Goal: Task Accomplishment & Management: Manage account settings

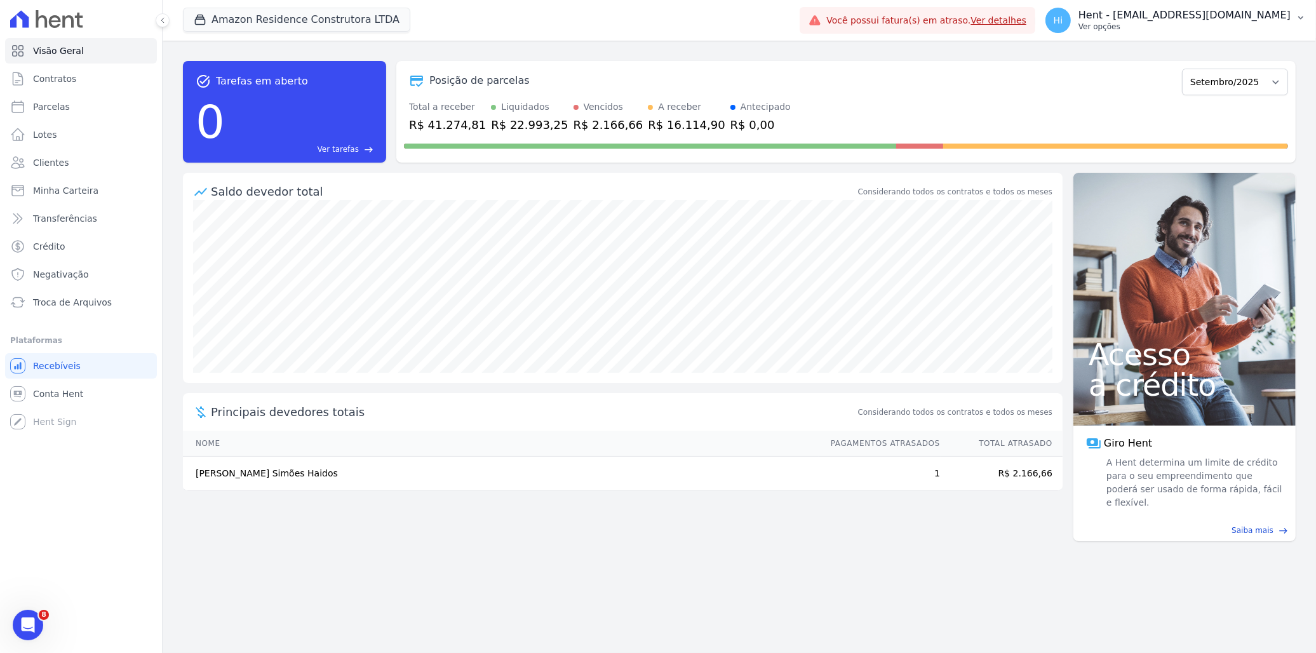
click at [1192, 14] on p "Hent - [EMAIL_ADDRESS][DOMAIN_NAME]" at bounding box center [1185, 15] width 212 height 13
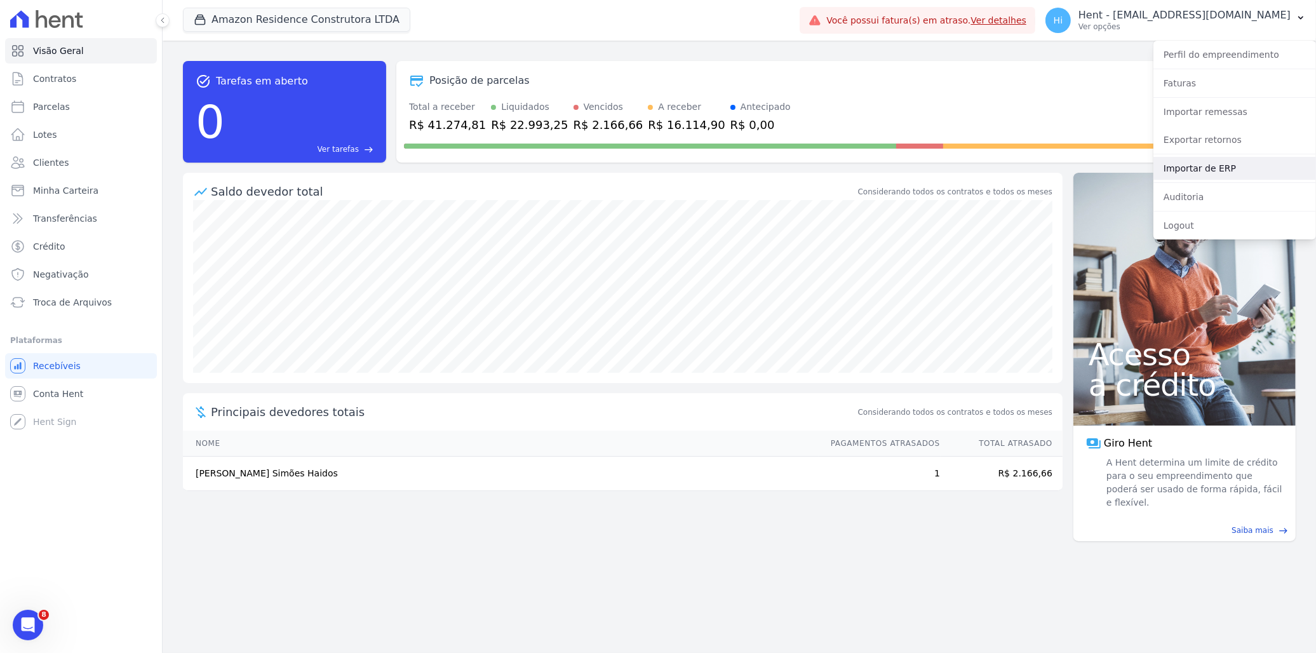
click at [1221, 166] on link "Importar de ERP" at bounding box center [1235, 168] width 163 height 23
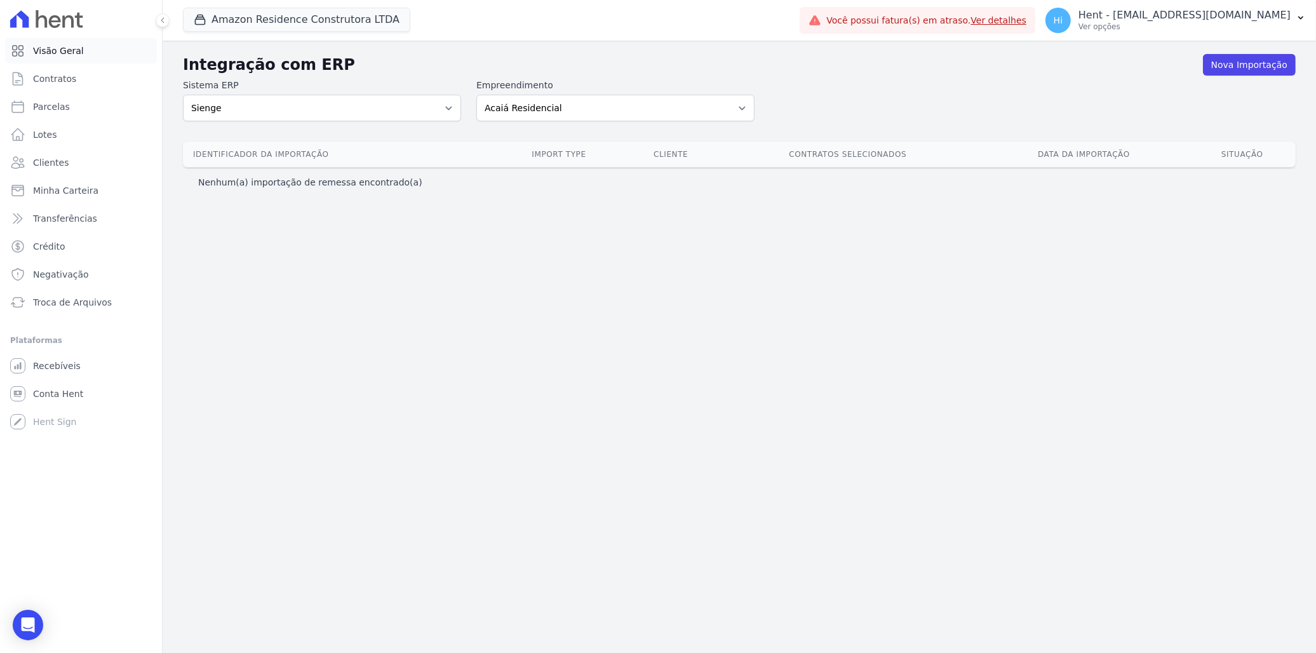
click at [62, 51] on span "Visão Geral" at bounding box center [58, 50] width 51 height 13
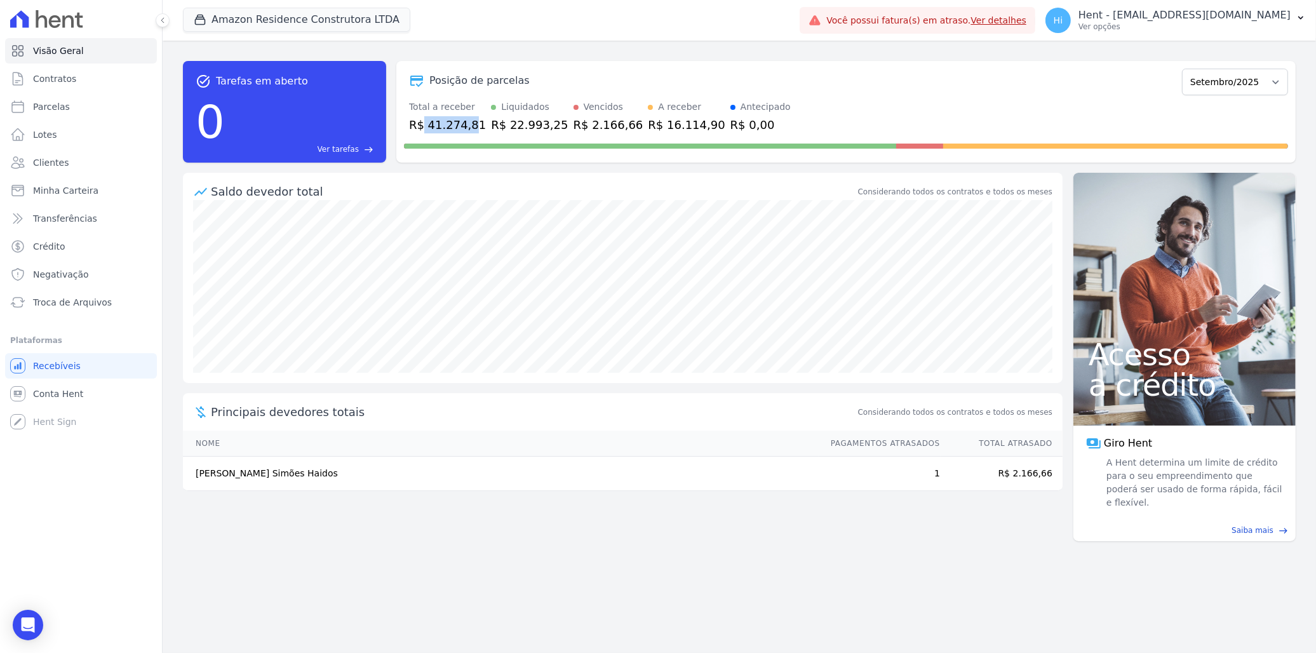
drag, startPoint x: 423, startPoint y: 123, endPoint x: 467, endPoint y: 123, distance: 43.8
click at [467, 123] on div "R$ 41.274,81" at bounding box center [447, 124] width 77 height 17
drag, startPoint x: 467, startPoint y: 123, endPoint x: 494, endPoint y: 123, distance: 27.3
click at [494, 123] on div "R$ 22.993,25" at bounding box center [529, 124] width 77 height 17
drag, startPoint x: 488, startPoint y: 124, endPoint x: 521, endPoint y: 124, distance: 33.0
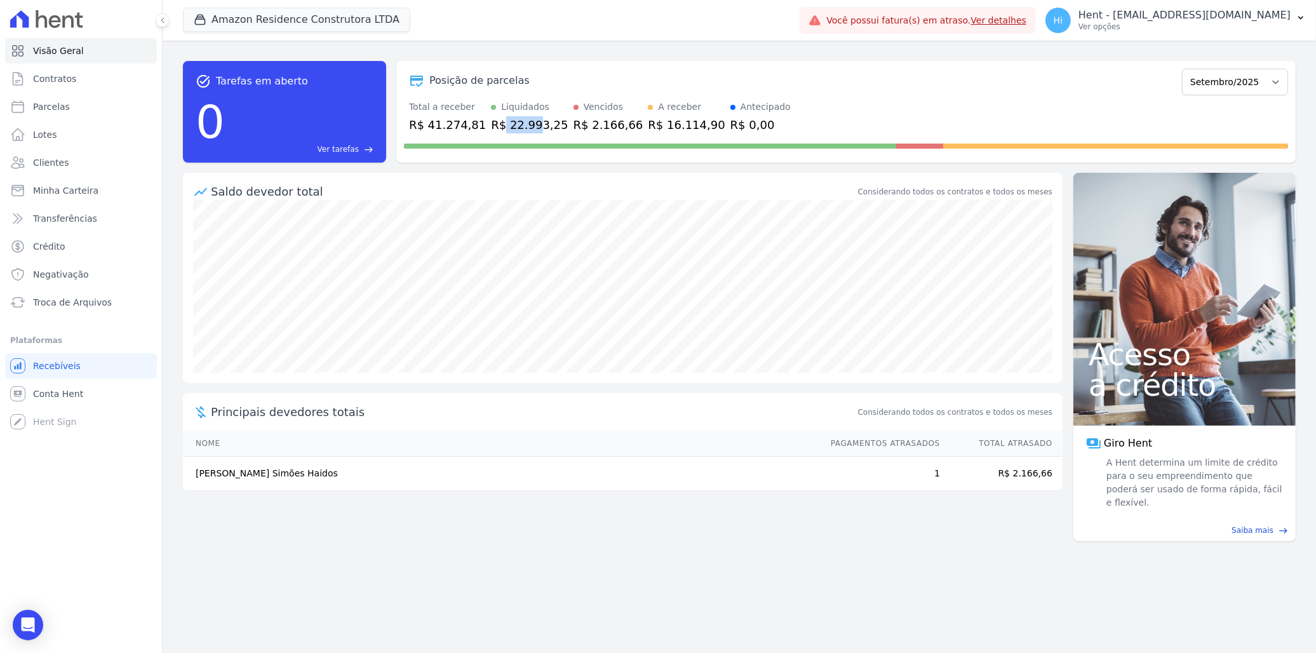
click at [521, 124] on div "R$ 22.993,25" at bounding box center [529, 124] width 77 height 17
drag, startPoint x: 521, startPoint y: 124, endPoint x: 589, endPoint y: 126, distance: 68.0
click at [589, 126] on div "R$ 2.166,66" at bounding box center [609, 124] width 70 height 17
drag, startPoint x: 589, startPoint y: 126, endPoint x: 638, endPoint y: 128, distance: 48.9
click at [648, 128] on div "R$ 16.114,90" at bounding box center [686, 124] width 77 height 17
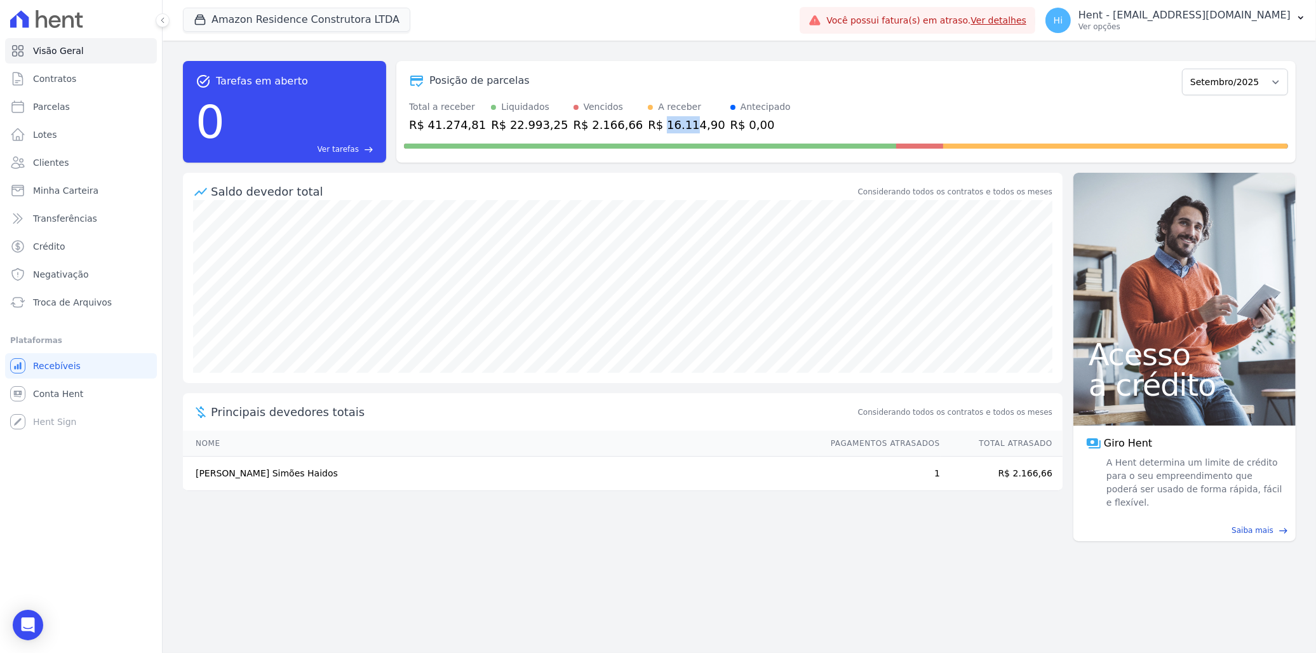
drag, startPoint x: 626, startPoint y: 128, endPoint x: 657, endPoint y: 127, distance: 31.1
click at [657, 127] on div "R$ 16.114,90" at bounding box center [686, 124] width 77 height 17
click at [65, 99] on link "Parcelas" at bounding box center [81, 106] width 152 height 25
select select
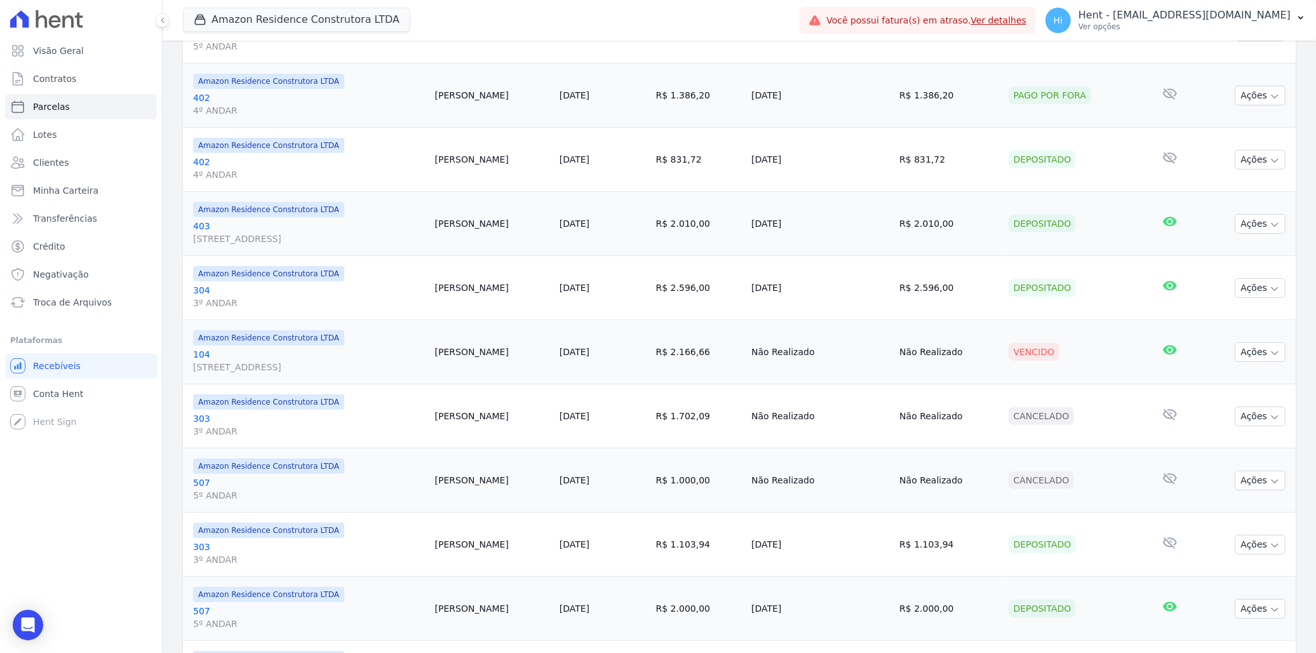
scroll to position [1199, 0]
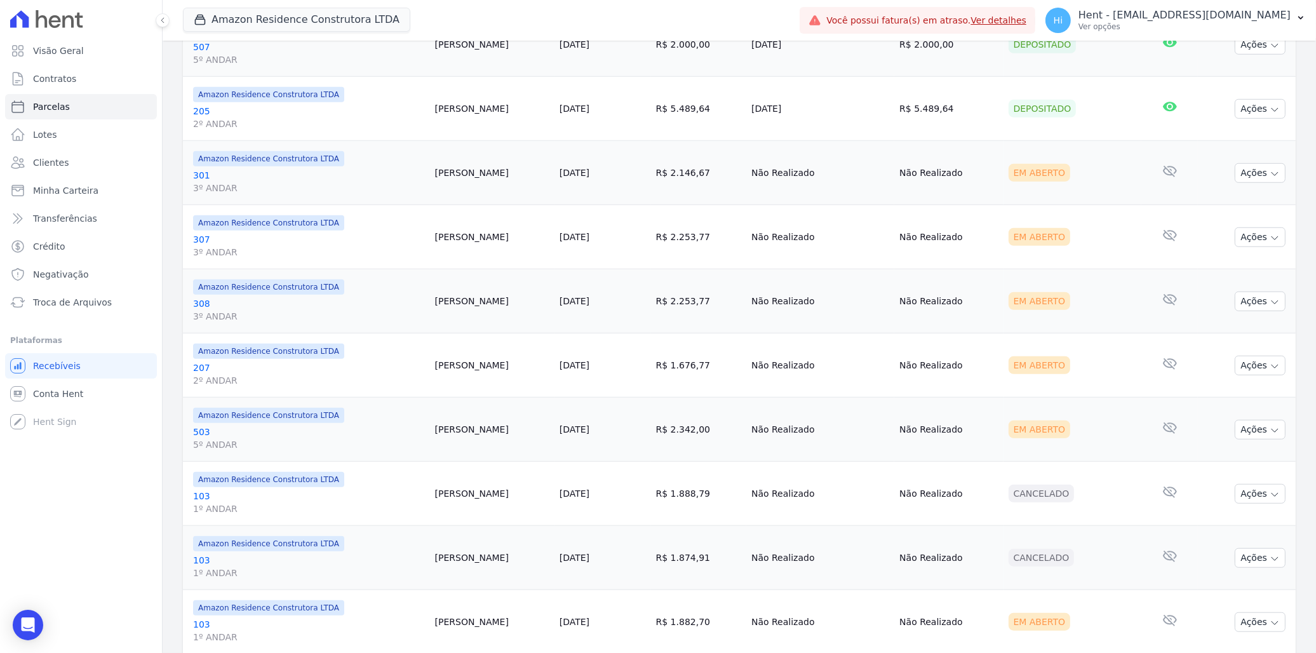
drag, startPoint x: 1024, startPoint y: 366, endPoint x: 1062, endPoint y: 366, distance: 38.1
click at [1062, 366] on div "Em Aberto" at bounding box center [1040, 365] width 62 height 18
drag, startPoint x: 1062, startPoint y: 366, endPoint x: 1064, endPoint y: 431, distance: 64.8
click at [1064, 431] on div "Em Aberto" at bounding box center [1040, 429] width 62 height 18
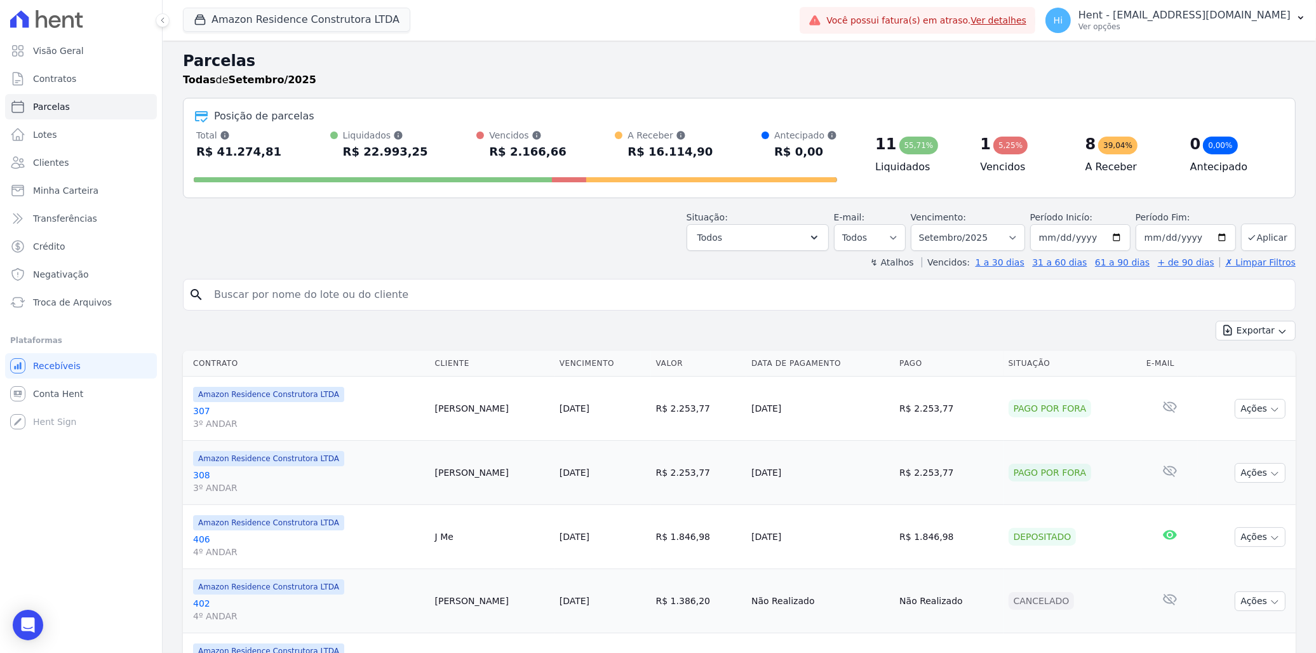
scroll to position [0, 0]
click at [1007, 238] on select "Filtrar por período ──────── Todos os meses Dezembro/2022 Janeiro/2023 Fevereir…" at bounding box center [968, 238] width 114 height 27
select select "10/2025"
click at [918, 225] on select "Filtrar por período ──────── Todos os meses Dezembro/2022 Janeiro/2023 Fevereir…" at bounding box center [968, 238] width 114 height 27
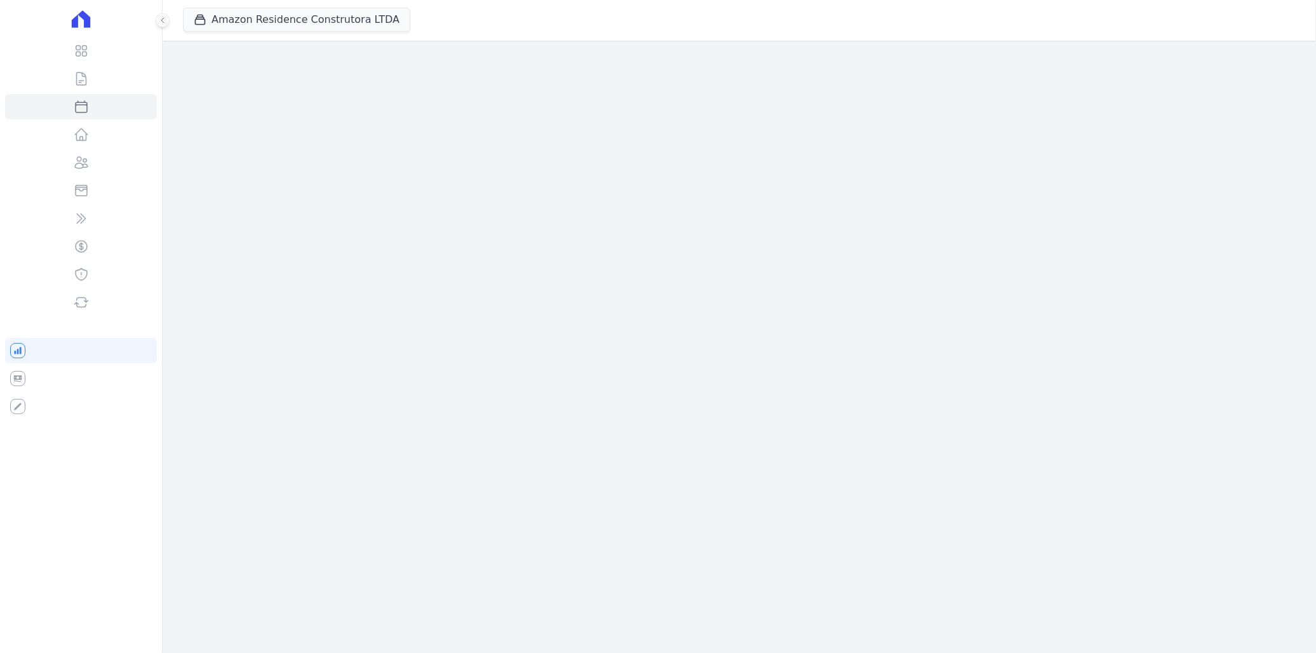
select select
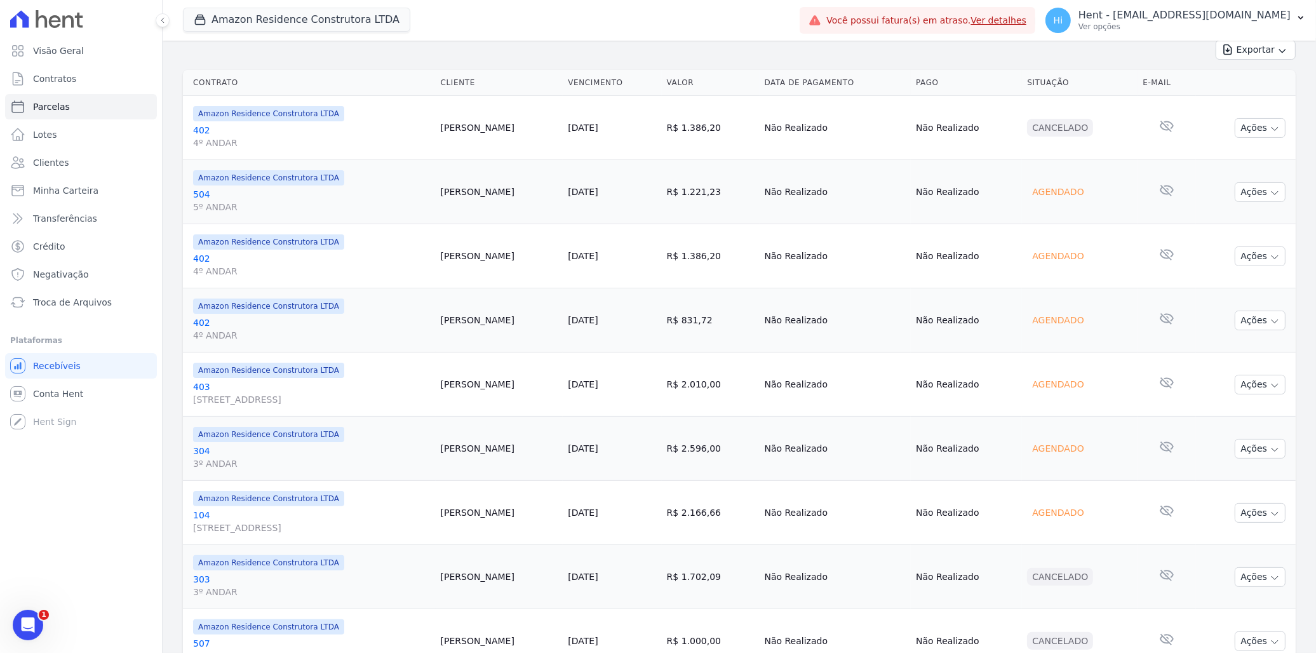
drag, startPoint x: 1039, startPoint y: 196, endPoint x: 1068, endPoint y: 198, distance: 29.3
click at [1068, 198] on div "Agendado" at bounding box center [1058, 192] width 62 height 18
click at [35, 623] on div "Abertura do Messenger da Intercom" at bounding box center [26, 623] width 42 height 42
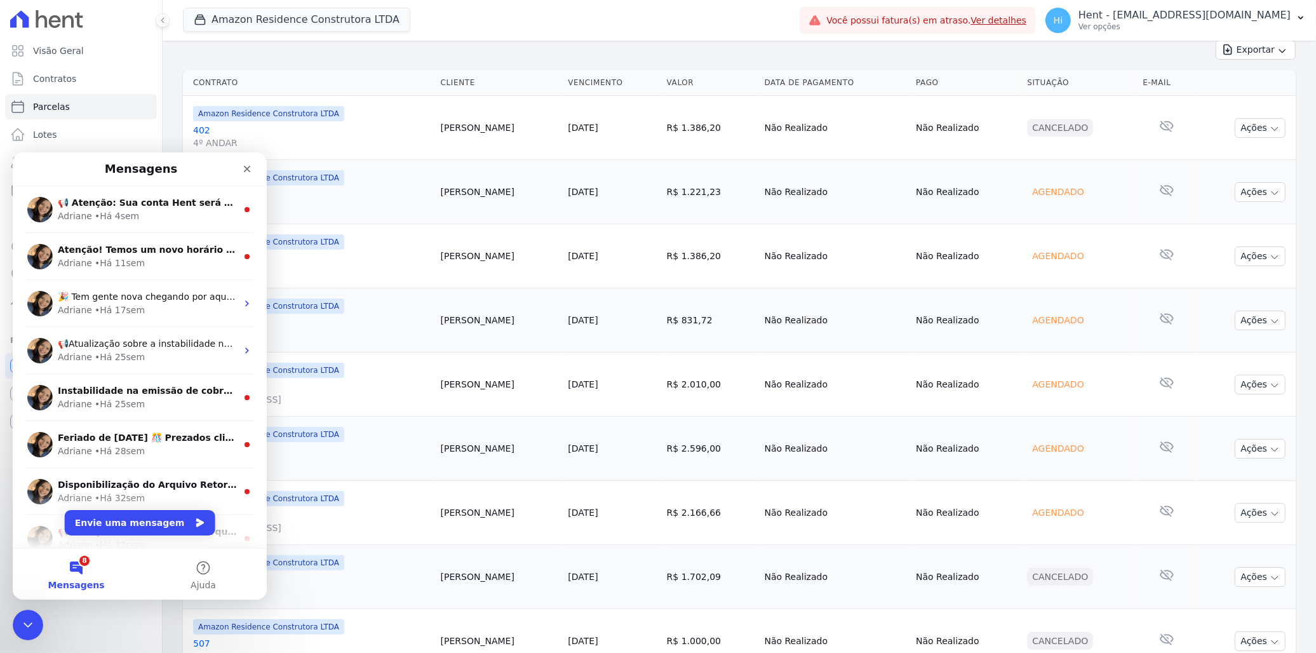
click at [24, 623] on icon "Encerramento do Messenger da Intercom" at bounding box center [26, 623] width 9 height 5
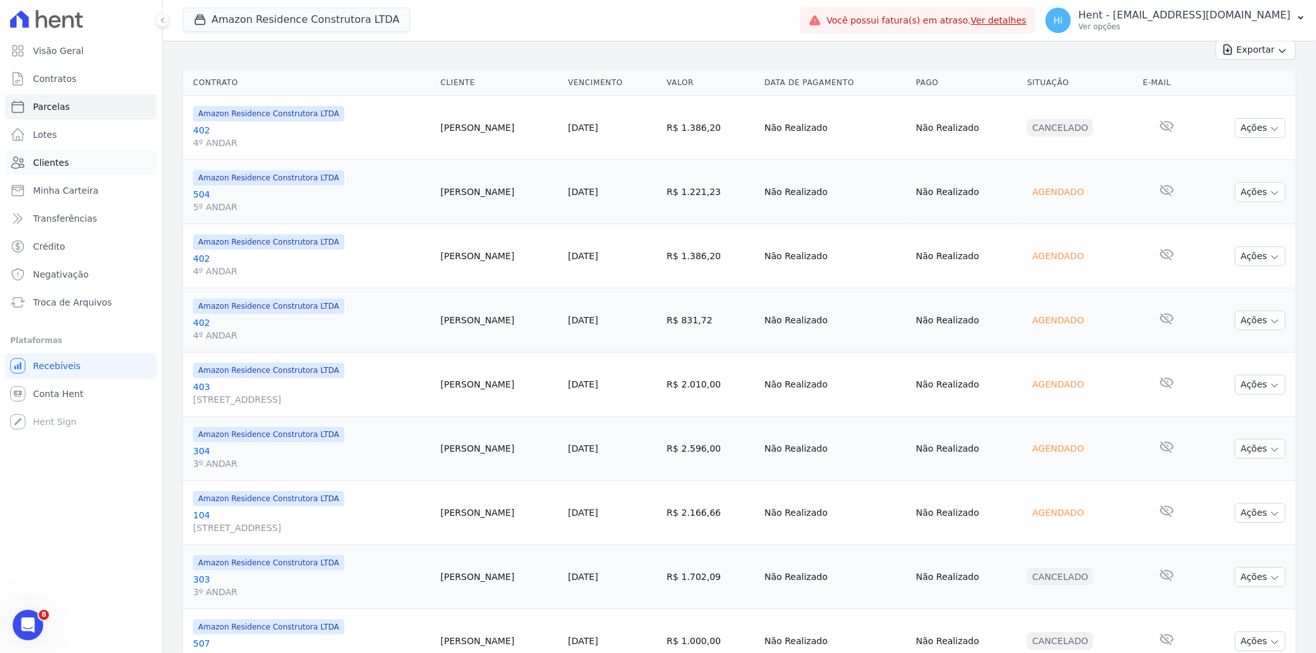
click at [68, 158] on link "Clientes" at bounding box center [81, 162] width 152 height 25
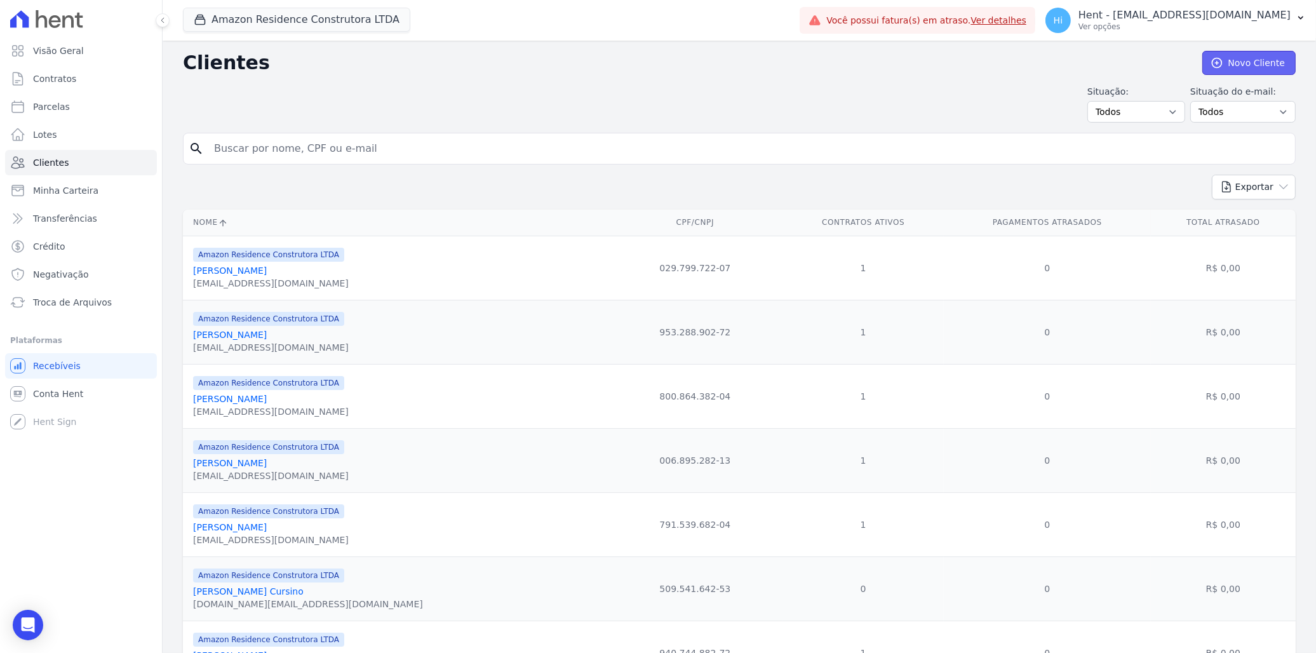
click at [1236, 62] on link "Novo Cliente" at bounding box center [1248, 63] width 93 height 24
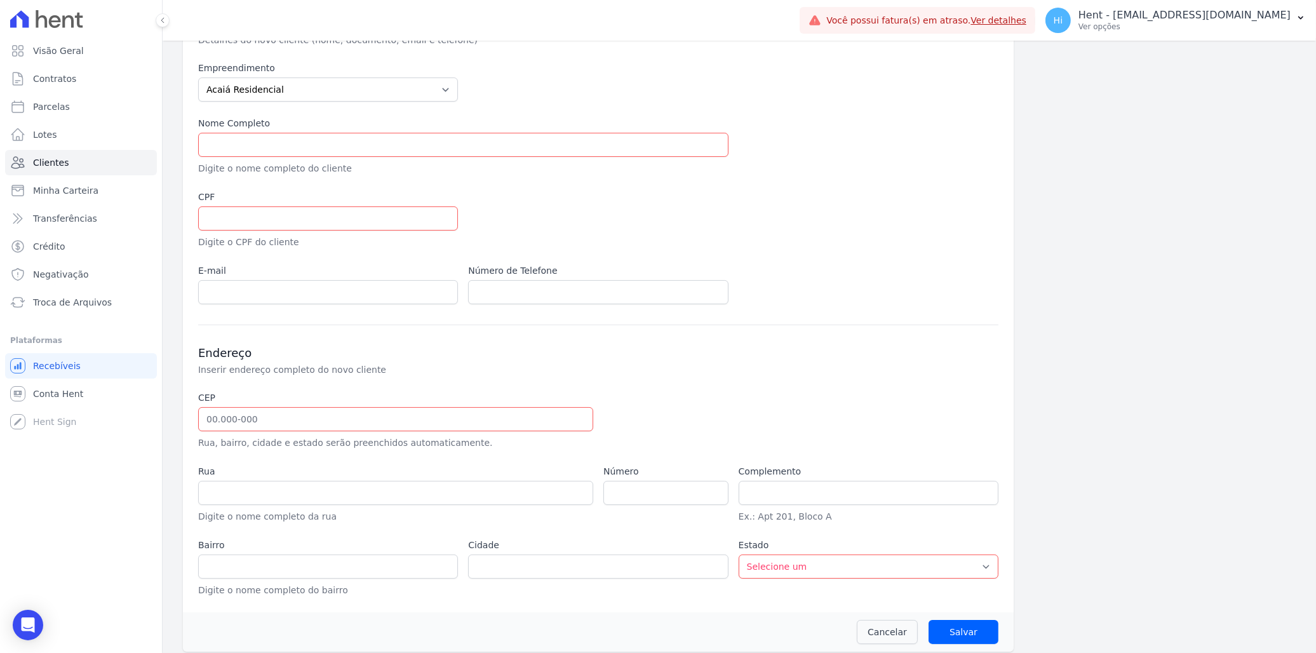
scroll to position [105, 0]
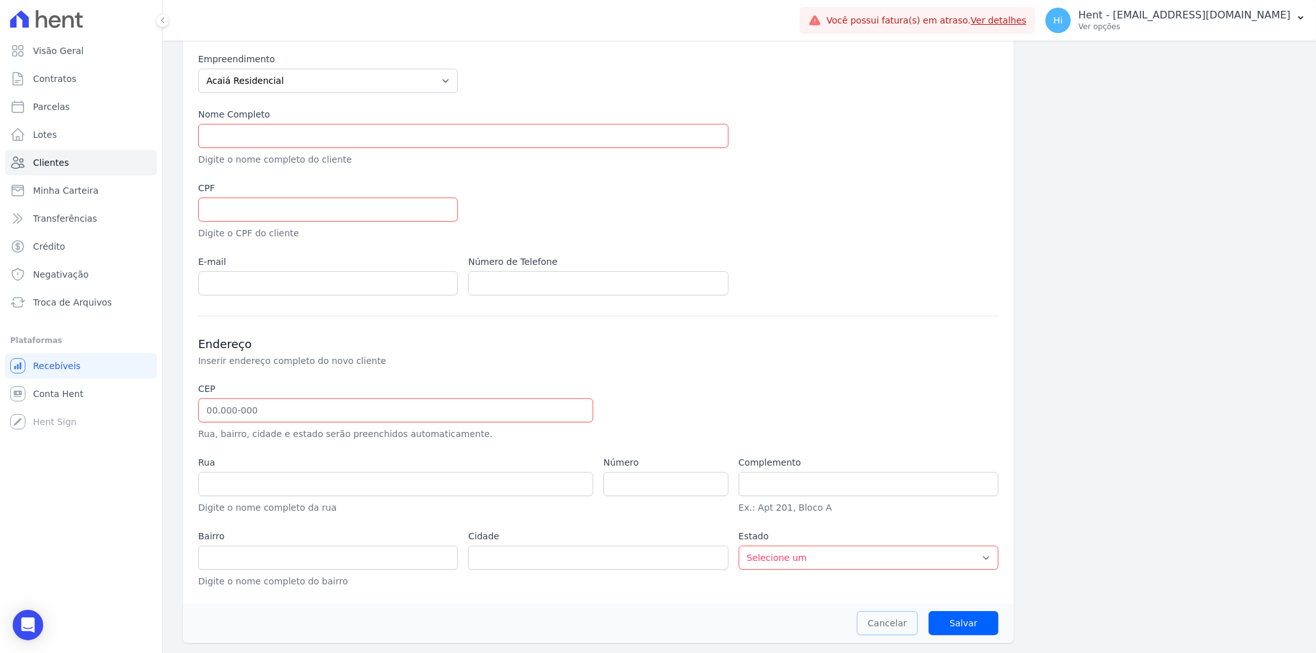
click at [892, 621] on link "Cancelar" at bounding box center [887, 623] width 61 height 24
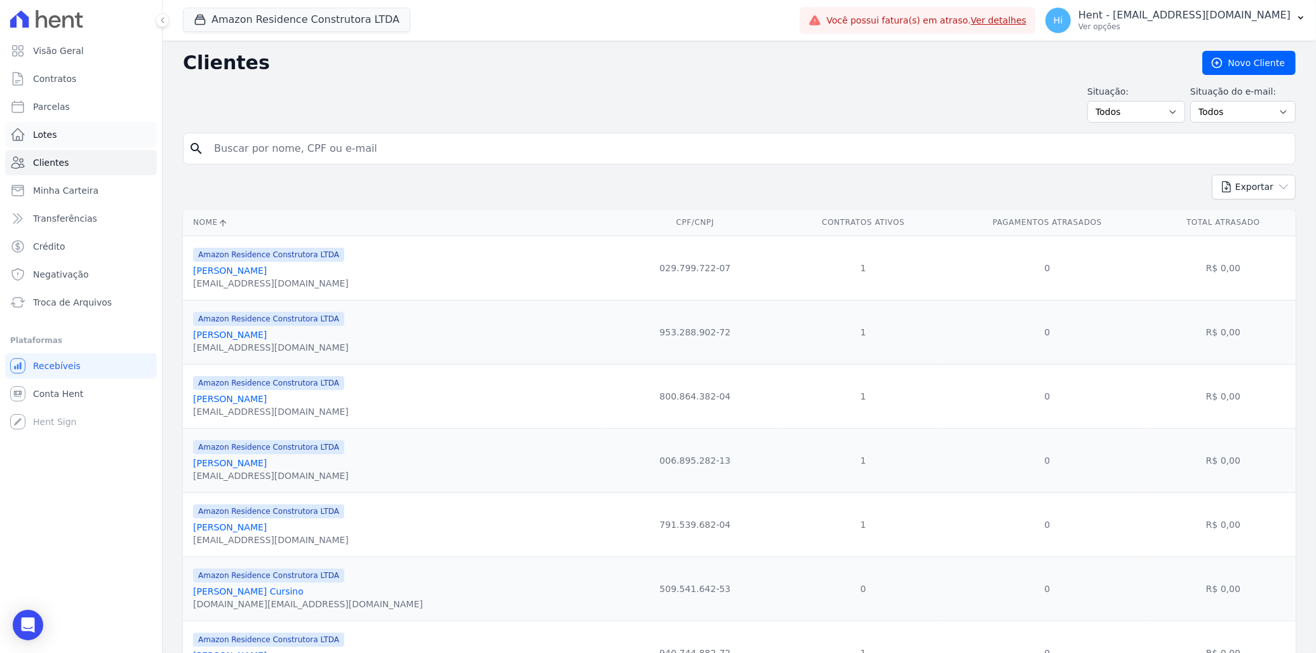
click at [41, 129] on span "Lotes" at bounding box center [45, 134] width 24 height 13
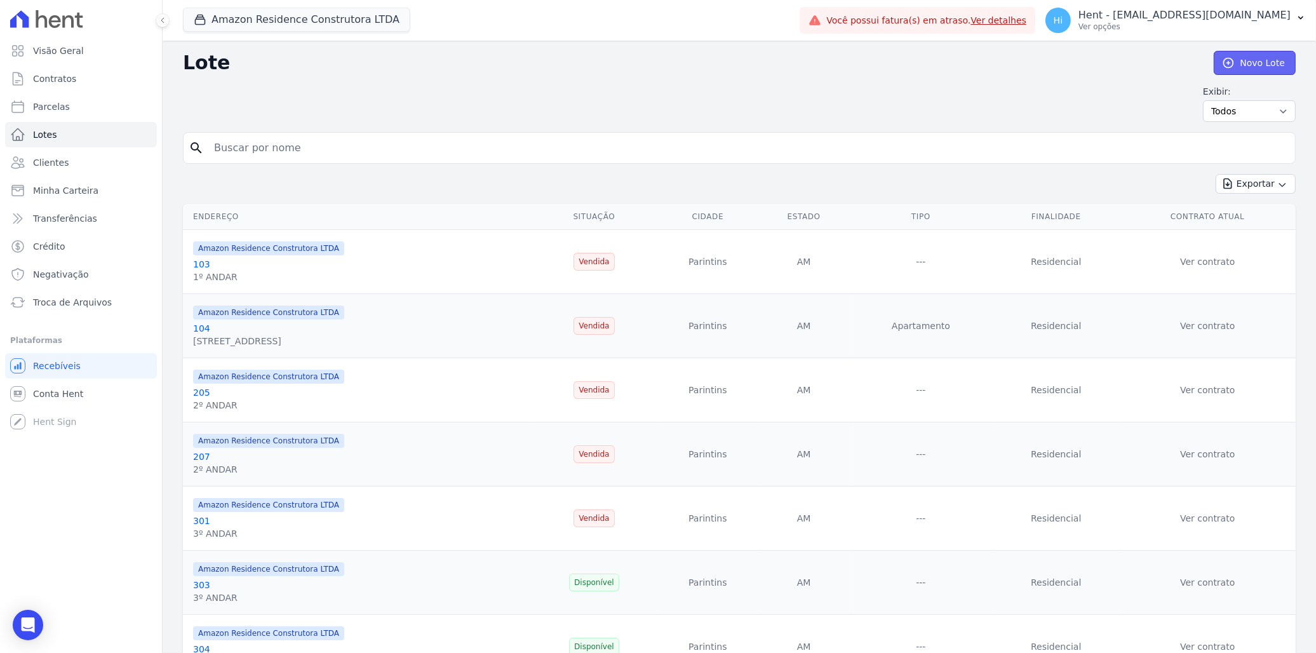
click at [1246, 60] on link "Novo Lote" at bounding box center [1255, 63] width 82 height 24
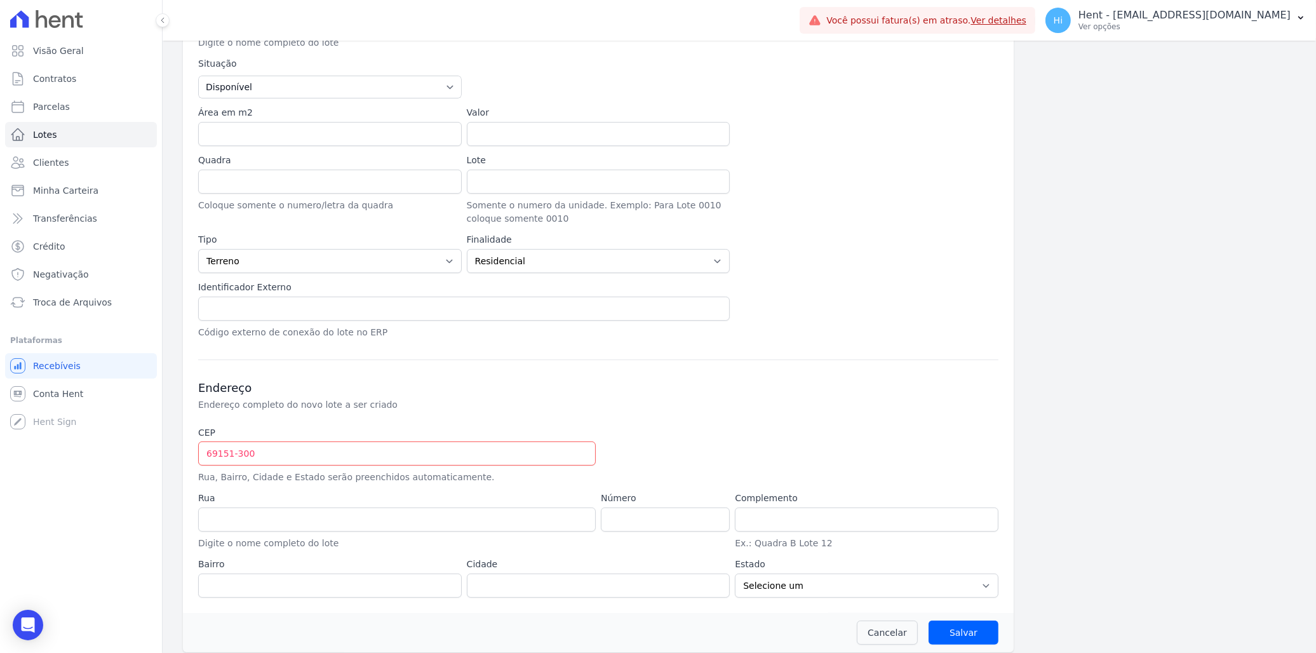
scroll to position [232, 0]
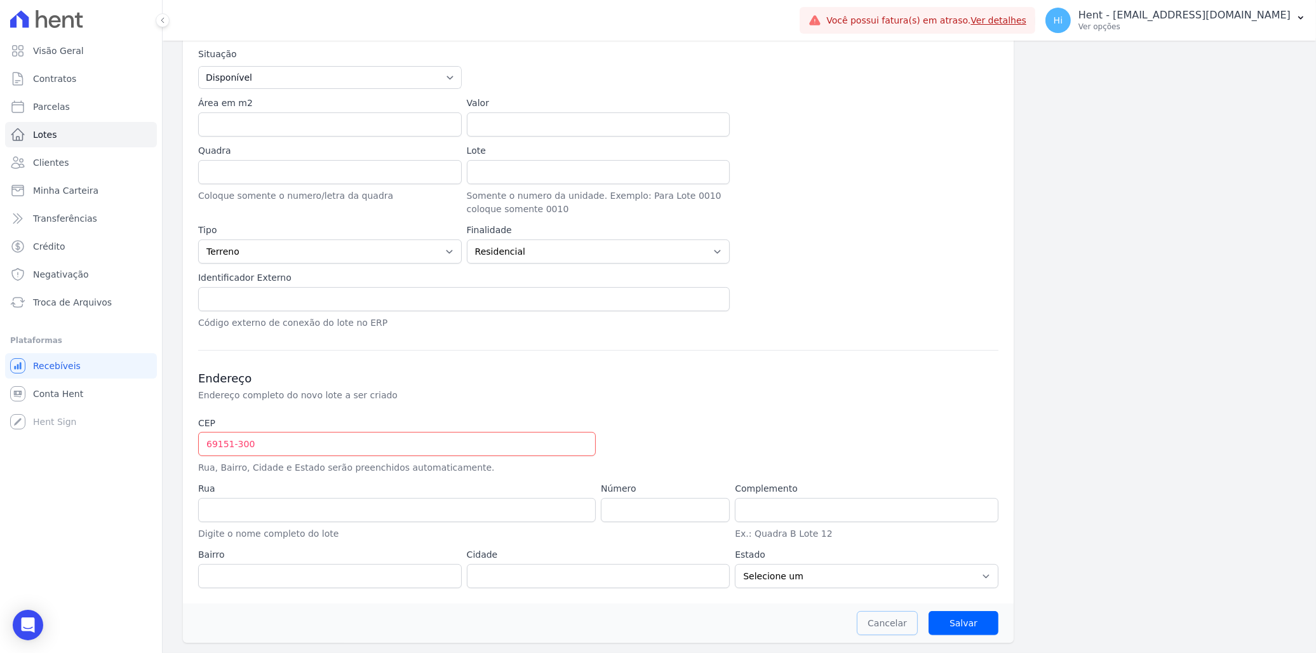
click at [880, 621] on link "Cancelar" at bounding box center [887, 623] width 61 height 24
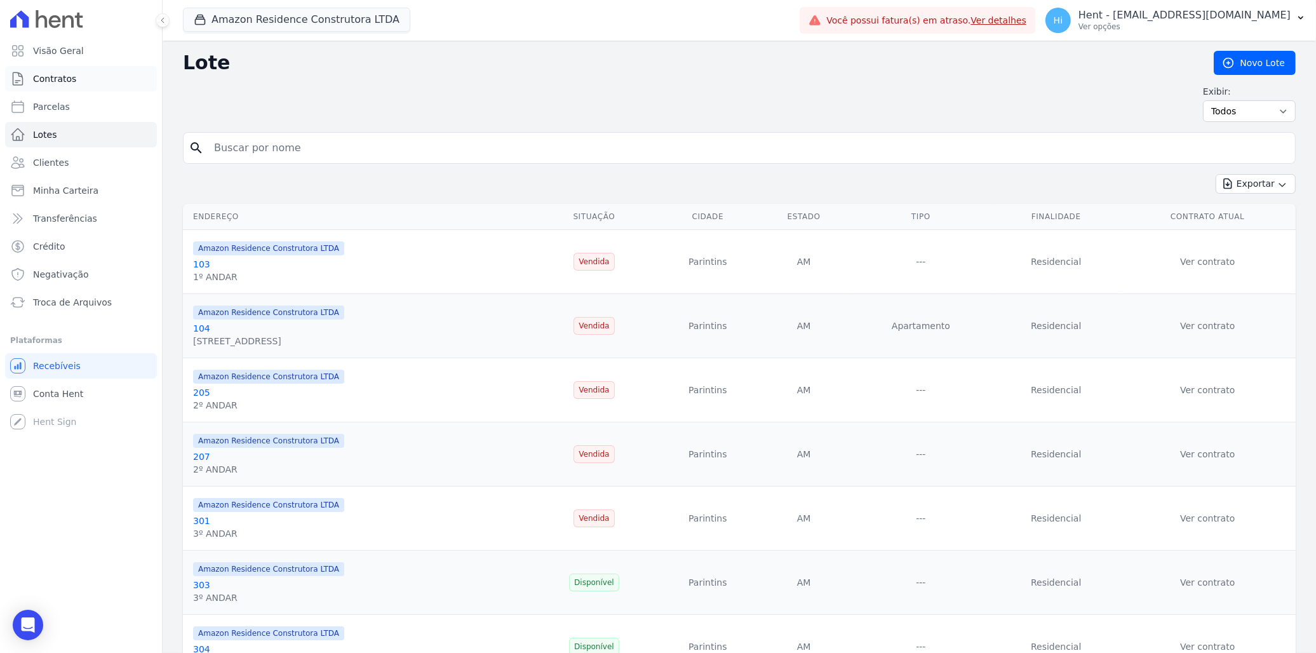
click at [64, 76] on span "Contratos" at bounding box center [54, 78] width 43 height 13
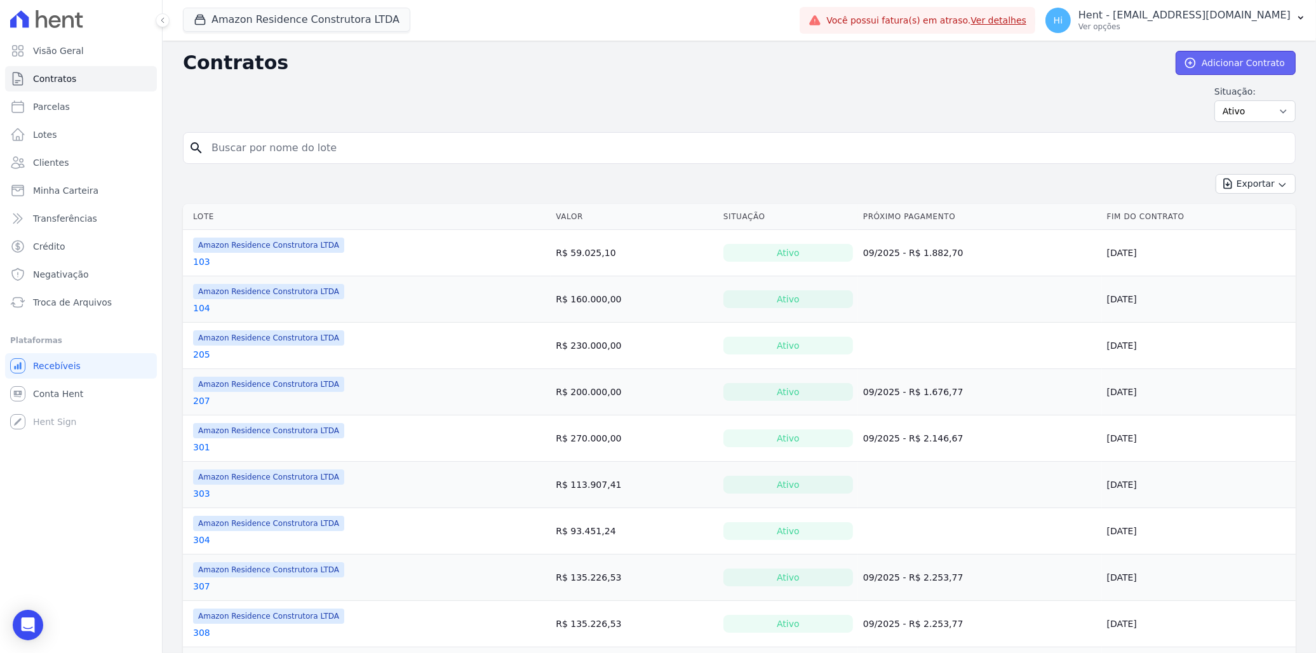
click at [1220, 64] on link "Adicionar Contrato" at bounding box center [1236, 63] width 120 height 24
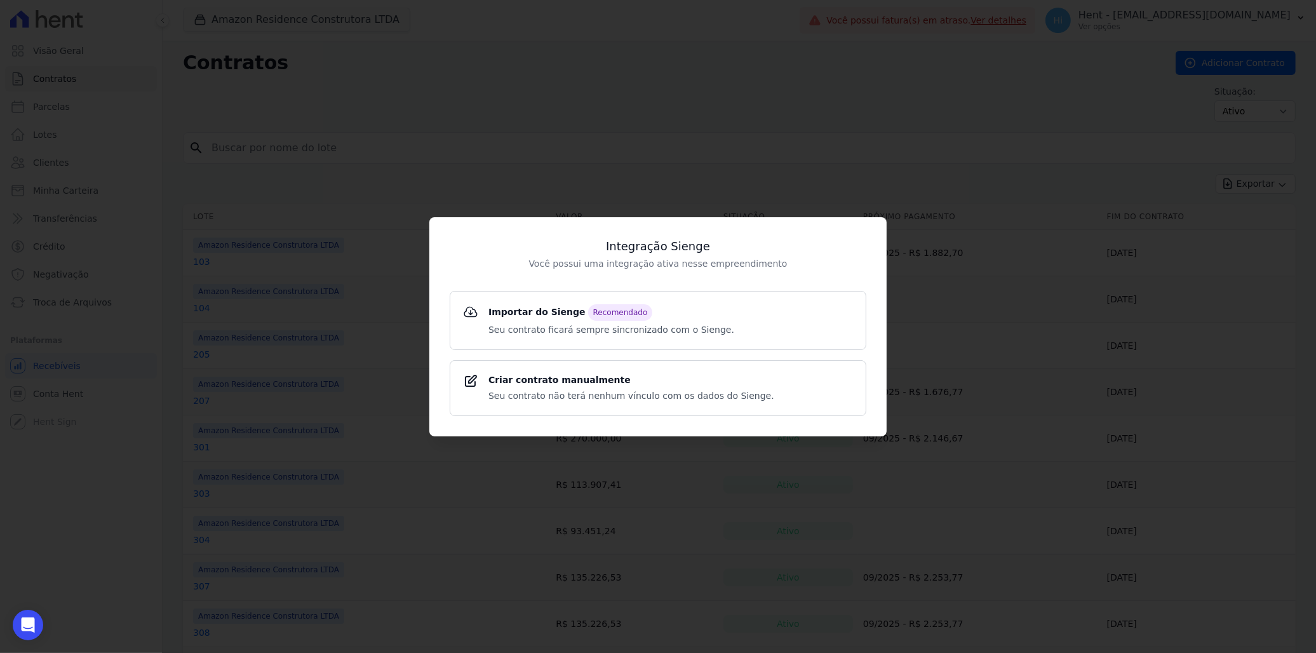
click at [271, 307] on div "Integração Sienge Você possui uma integração ativa nesse empreendimento Importa…" at bounding box center [658, 326] width 1316 height 653
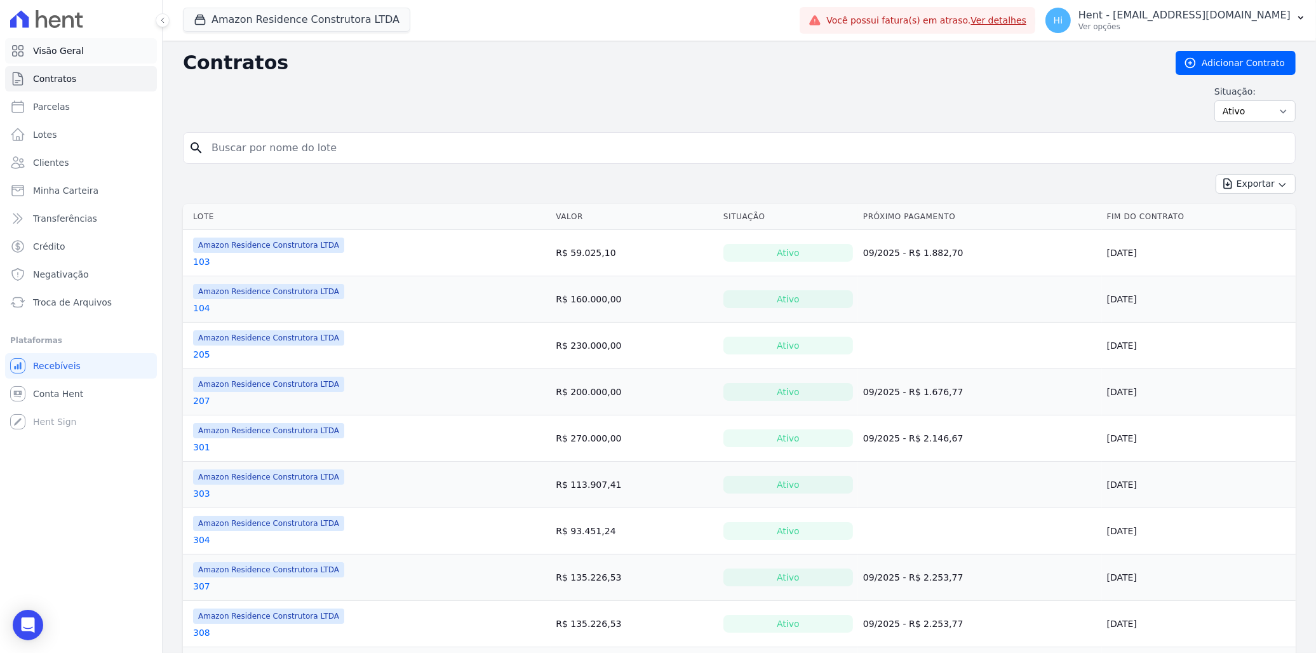
click at [66, 50] on span "Visão Geral" at bounding box center [58, 50] width 51 height 13
